Goal: Information Seeking & Learning: Check status

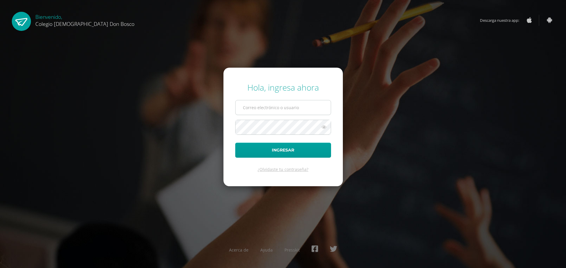
click at [264, 104] on input "text" at bounding box center [282, 107] width 95 height 14
click at [256, 109] on input "text" at bounding box center [282, 107] width 95 height 14
click at [261, 108] on input "d.trinidadcdb." at bounding box center [282, 107] width 95 height 14
type input "d.trinidad.1cdb@gmail.com"
click at [235, 143] on button "Ingresar" at bounding box center [283, 150] width 96 height 15
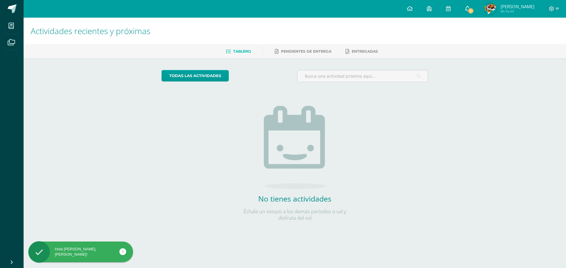
click at [474, 10] on span "1" at bounding box center [470, 11] width 6 height 6
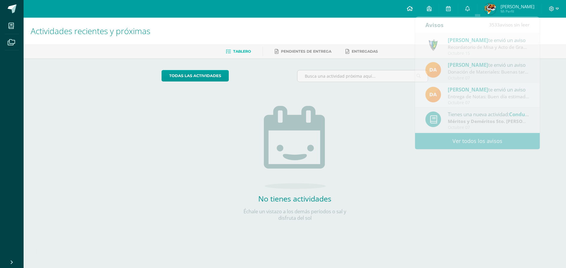
click at [413, 9] on icon at bounding box center [410, 8] width 6 height 5
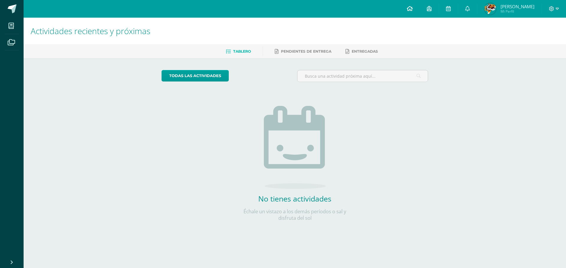
click at [413, 9] on icon at bounding box center [410, 8] width 6 height 5
click at [438, 9] on link at bounding box center [429, 9] width 19 height 18
click at [455, 8] on link at bounding box center [448, 9] width 19 height 18
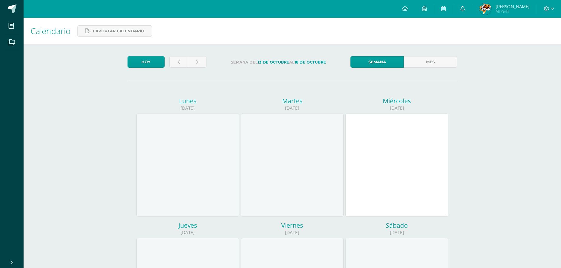
click at [465, 10] on icon at bounding box center [463, 8] width 5 height 5
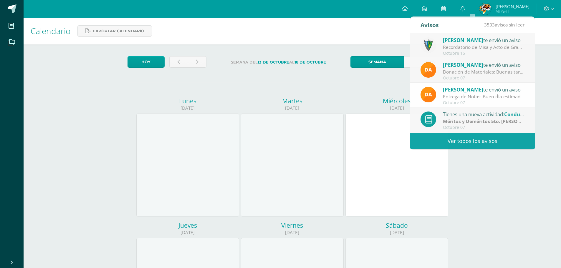
click at [554, 11] on div at bounding box center [549, 9] width 24 height 18
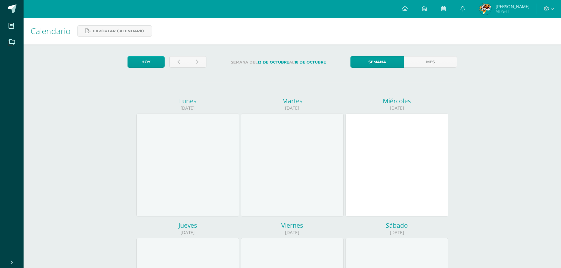
click at [555, 10] on div at bounding box center [549, 9] width 24 height 18
click at [553, 10] on icon at bounding box center [552, 8] width 3 height 5
click at [511, 11] on span "Mi Perfil" at bounding box center [513, 11] width 34 height 5
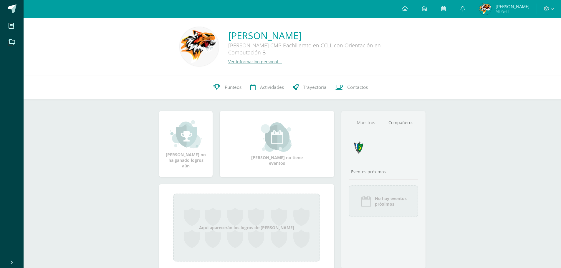
click at [513, 14] on span "Mi Perfil" at bounding box center [513, 11] width 34 height 5
click at [235, 86] on span "Punteos" at bounding box center [233, 87] width 17 height 6
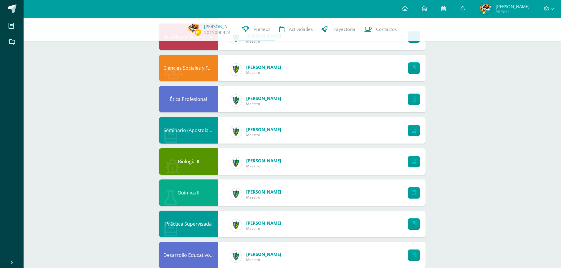
scroll to position [425, 0]
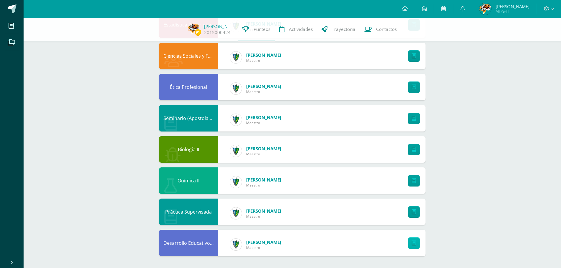
click at [418, 242] on link at bounding box center [413, 243] width 11 height 11
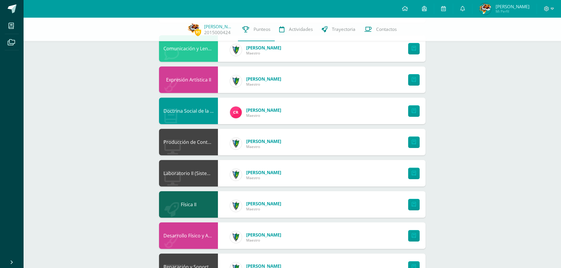
scroll to position [0, 0]
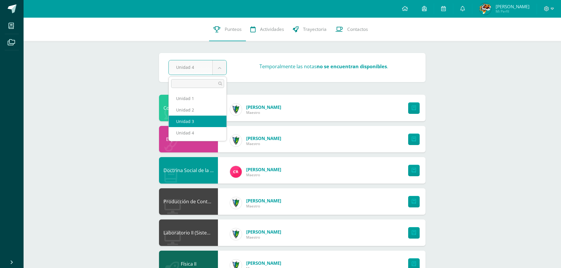
select select "Unidad 3"
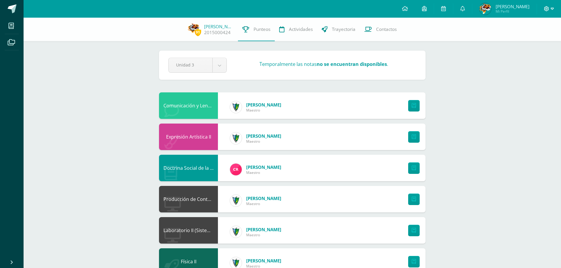
click at [553, 8] on icon at bounding box center [552, 8] width 3 height 5
click at [524, 42] on span "Cerrar sesión" at bounding box center [534, 40] width 27 height 6
